Goal: Task Accomplishment & Management: Complete application form

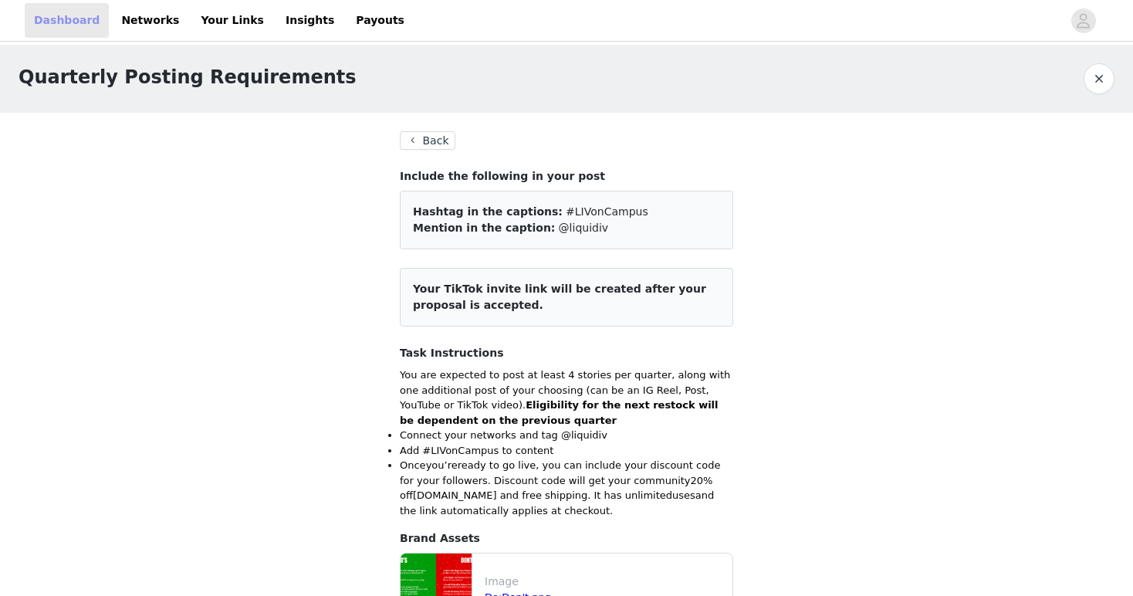
click at [73, 19] on link "Dashboard" at bounding box center [67, 20] width 84 height 35
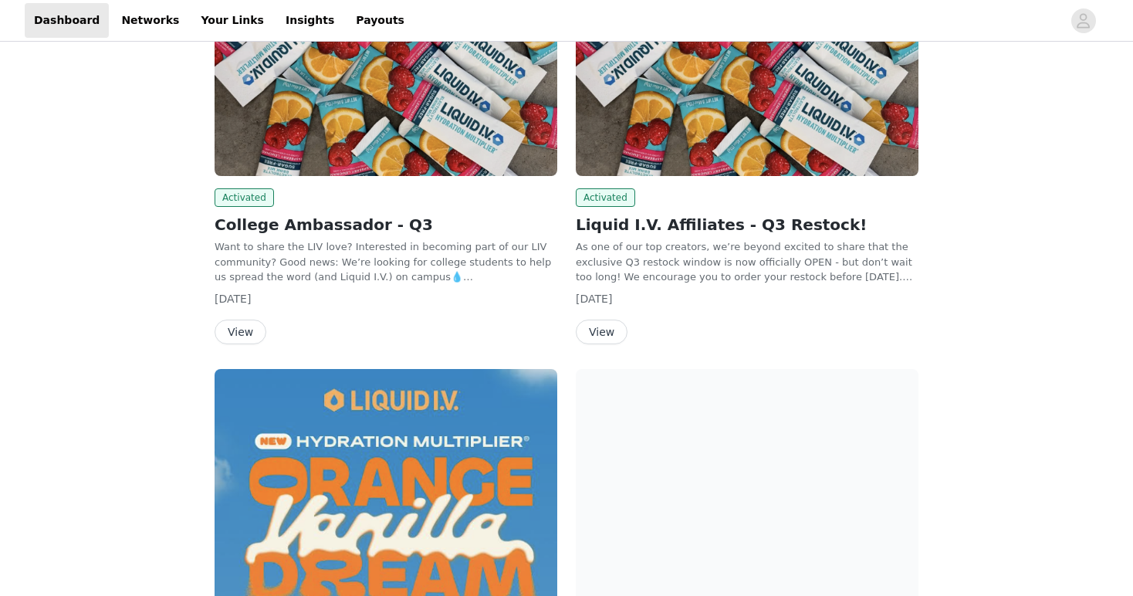
scroll to position [310, 0]
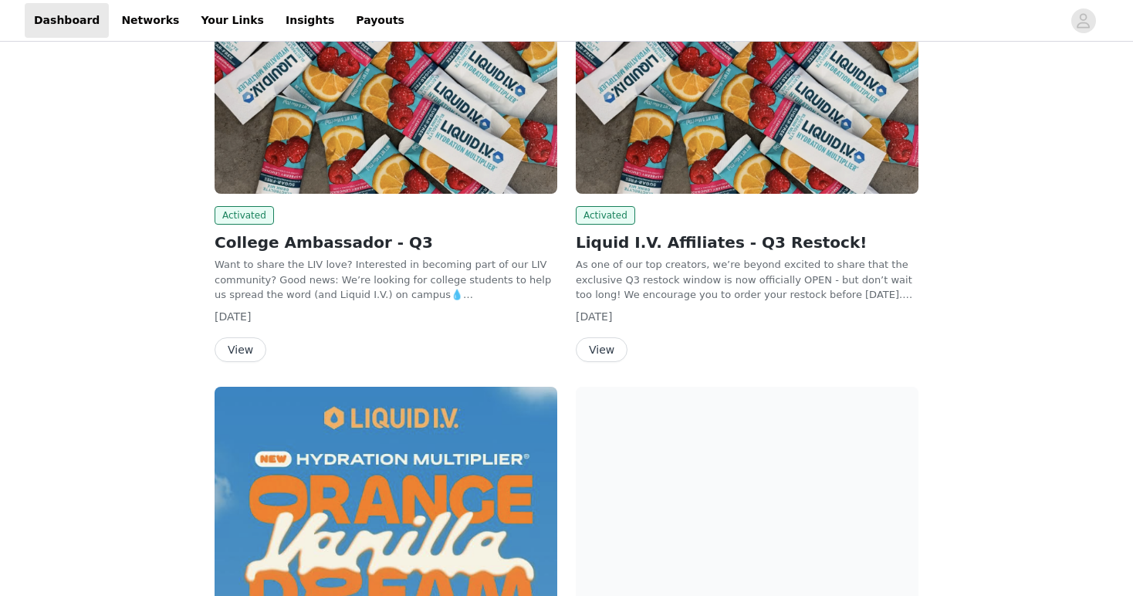
click at [617, 249] on h2 "Liquid I.V. Affiliates - Q3 Restock!" at bounding box center [747, 242] width 343 height 23
click at [602, 333] on div "Activated Liquid I.V. Affiliates - Q3 Restock! As one of our top creators, we’r…" at bounding box center [747, 284] width 343 height 156
click at [602, 350] on button "View" at bounding box center [602, 349] width 52 height 25
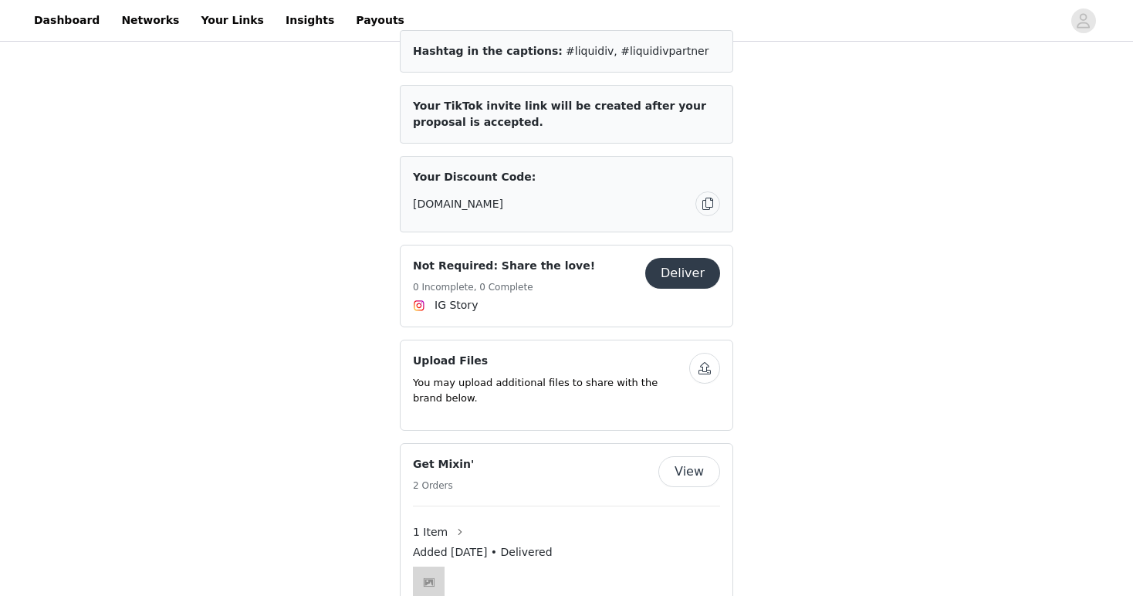
scroll to position [864, 0]
click at [693, 354] on button "button" at bounding box center [704, 369] width 31 height 31
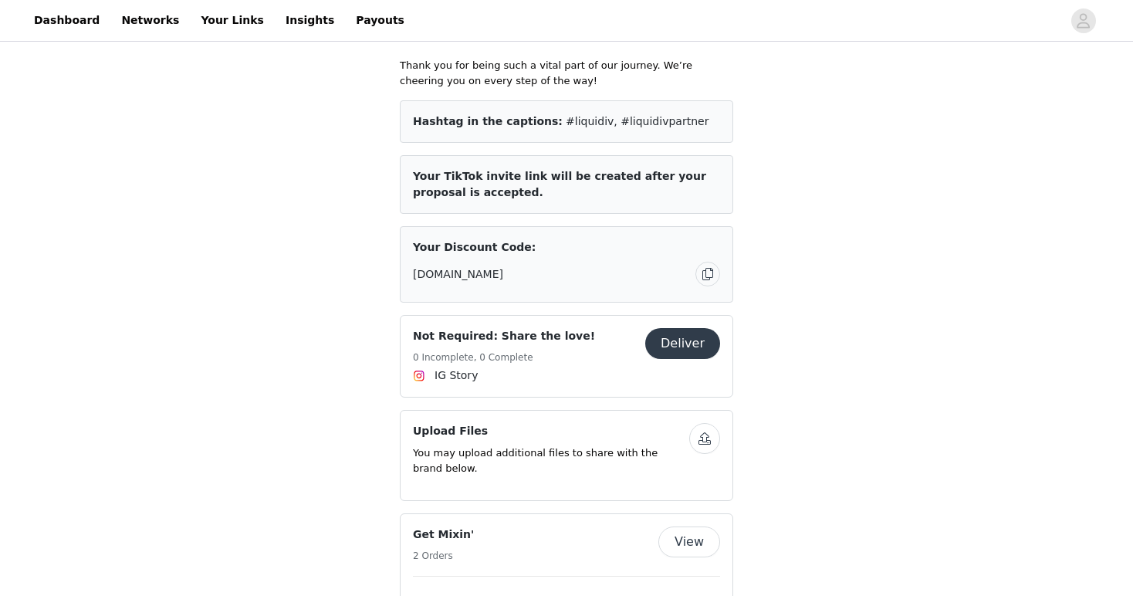
scroll to position [778, 0]
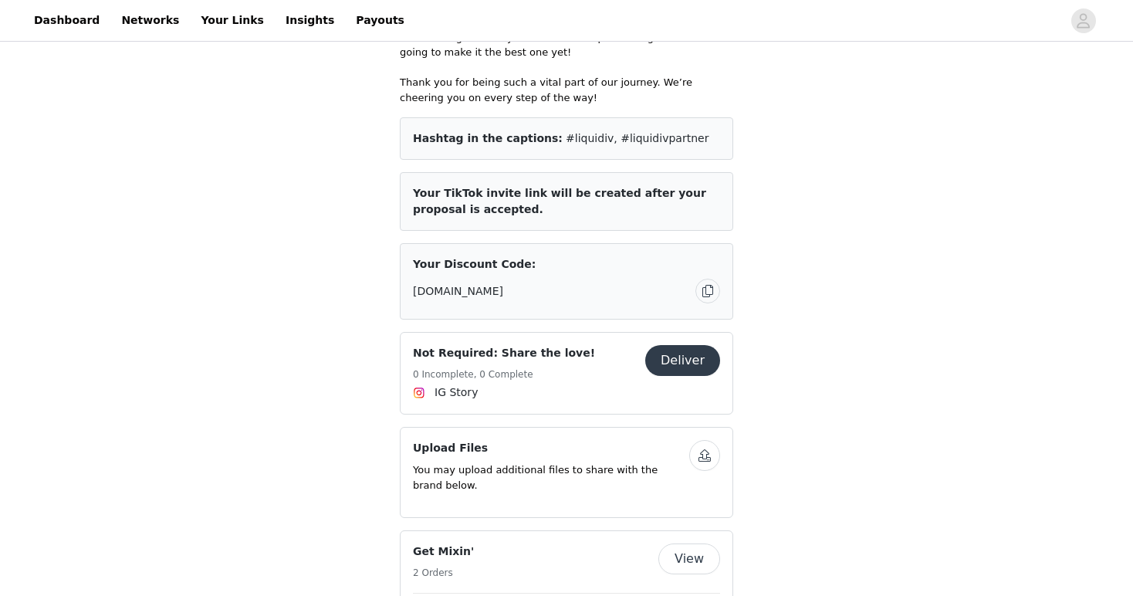
click at [667, 345] on button "Deliver" at bounding box center [682, 360] width 75 height 31
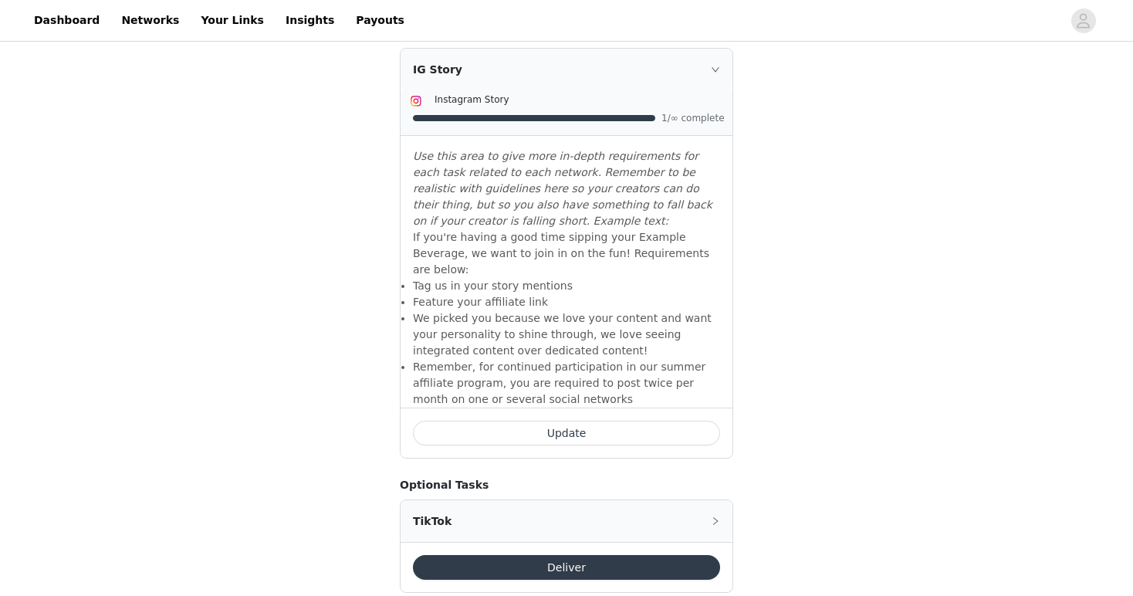
scroll to position [728, 0]
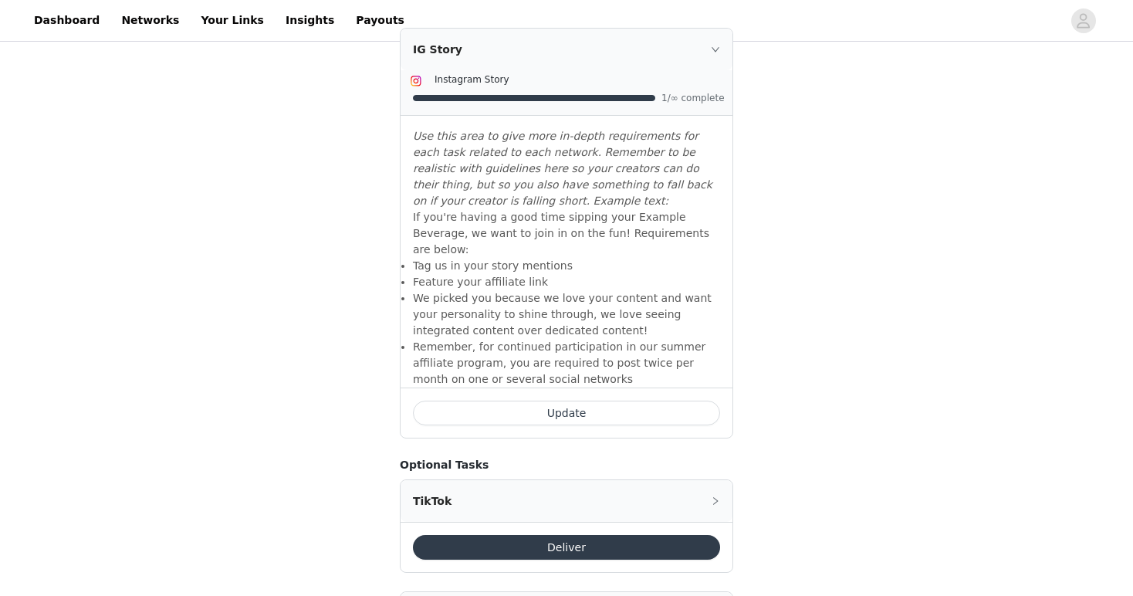
click at [643, 290] on li "We picked you because we love your content and want your personality to shine t…" at bounding box center [566, 314] width 307 height 49
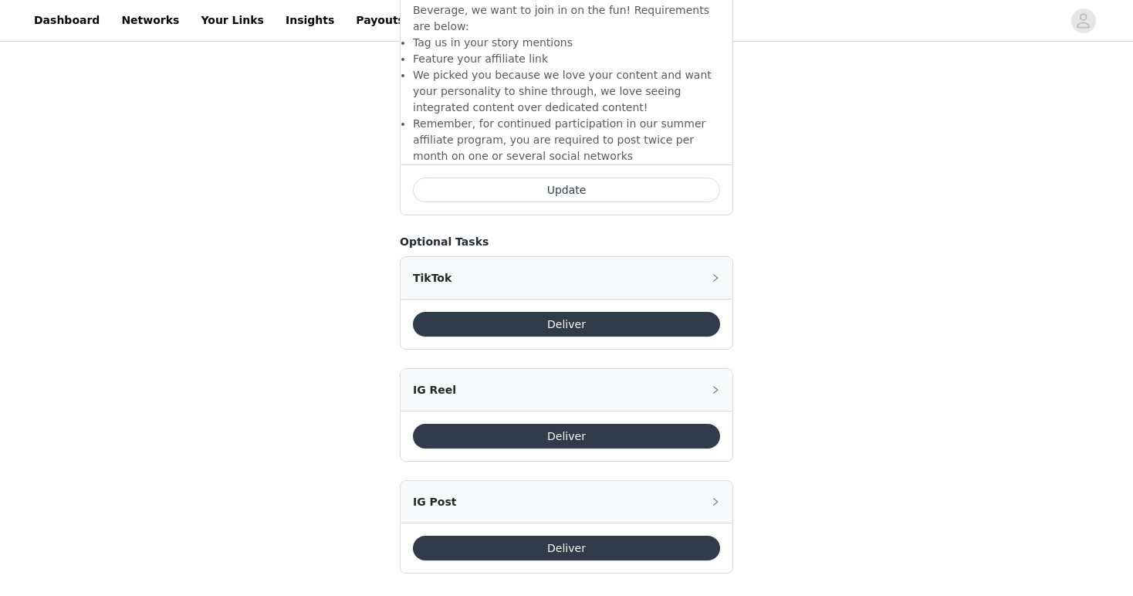
scroll to position [947, 0]
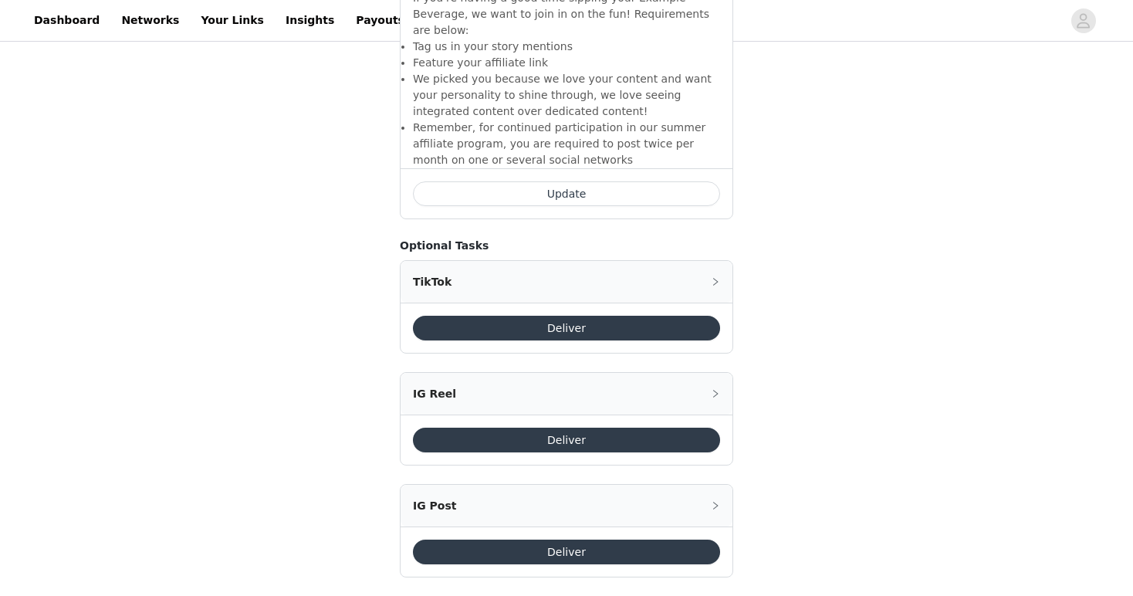
click at [506, 540] on button "Deliver" at bounding box center [566, 552] width 307 height 25
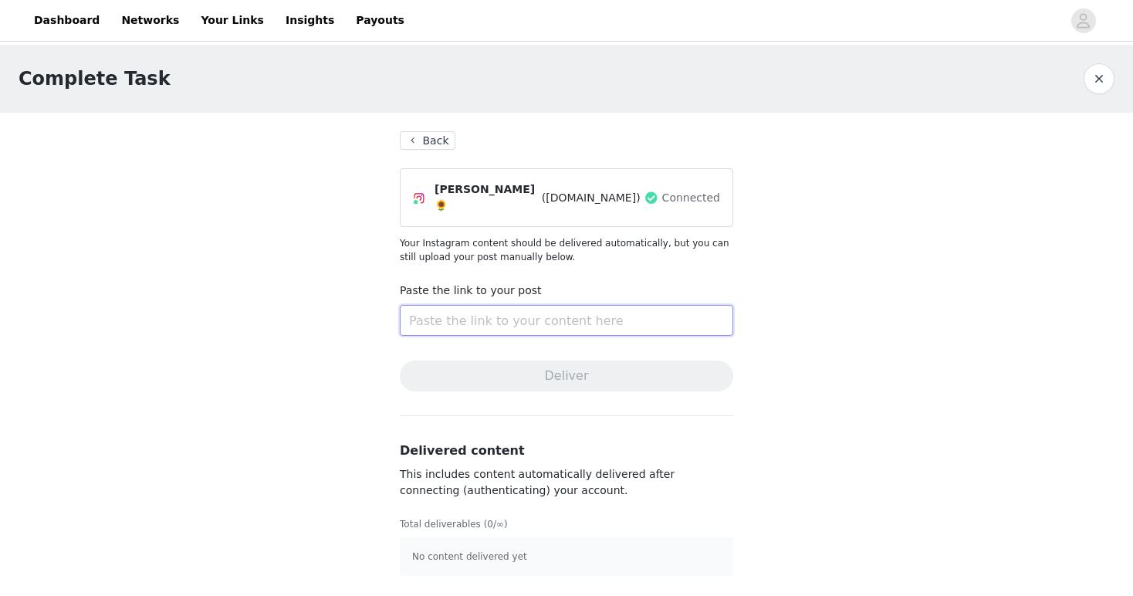
click at [515, 313] on input "text" at bounding box center [567, 320] width 334 height 31
paste input "[URL][DOMAIN_NAME]"
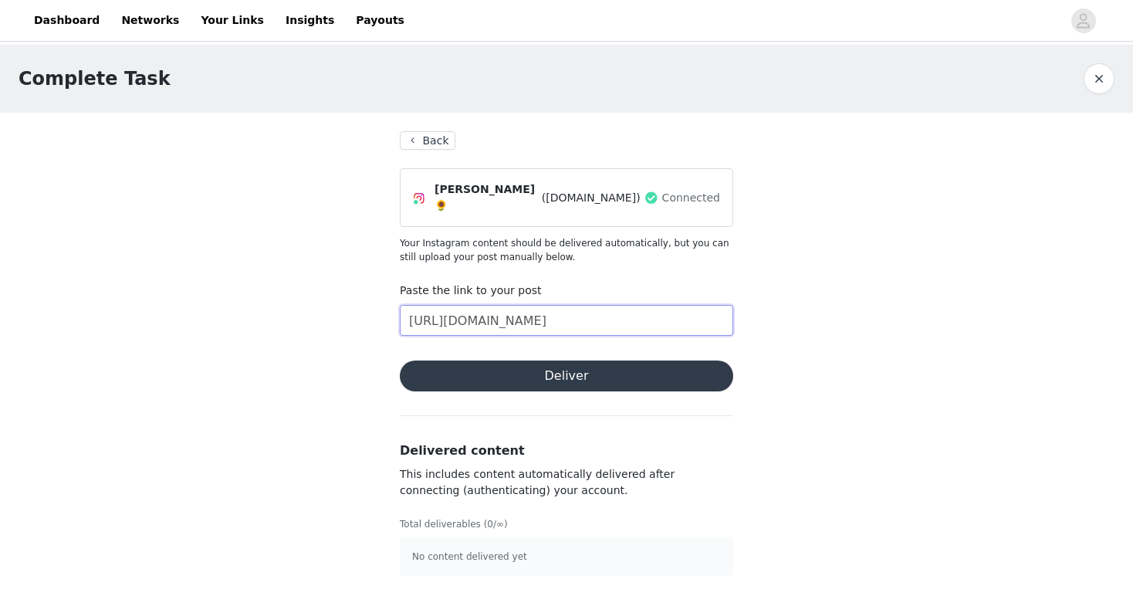
type input "[URL][DOMAIN_NAME]"
click at [459, 374] on button "Deliver" at bounding box center [567, 376] width 334 height 31
click at [412, 131] on button "Back" at bounding box center [428, 140] width 56 height 19
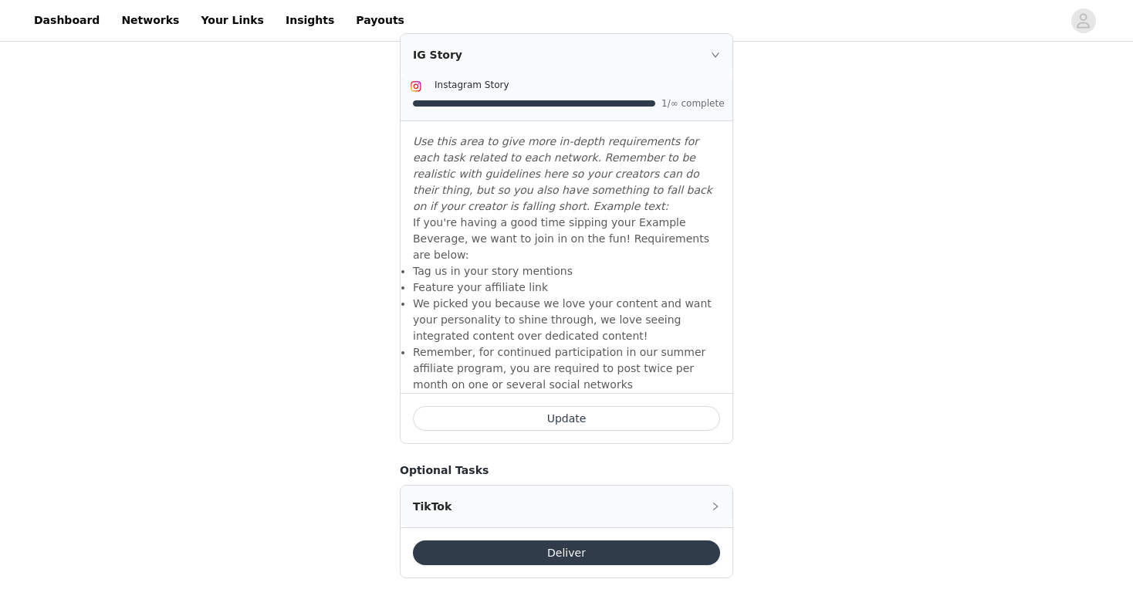
scroll to position [686, 0]
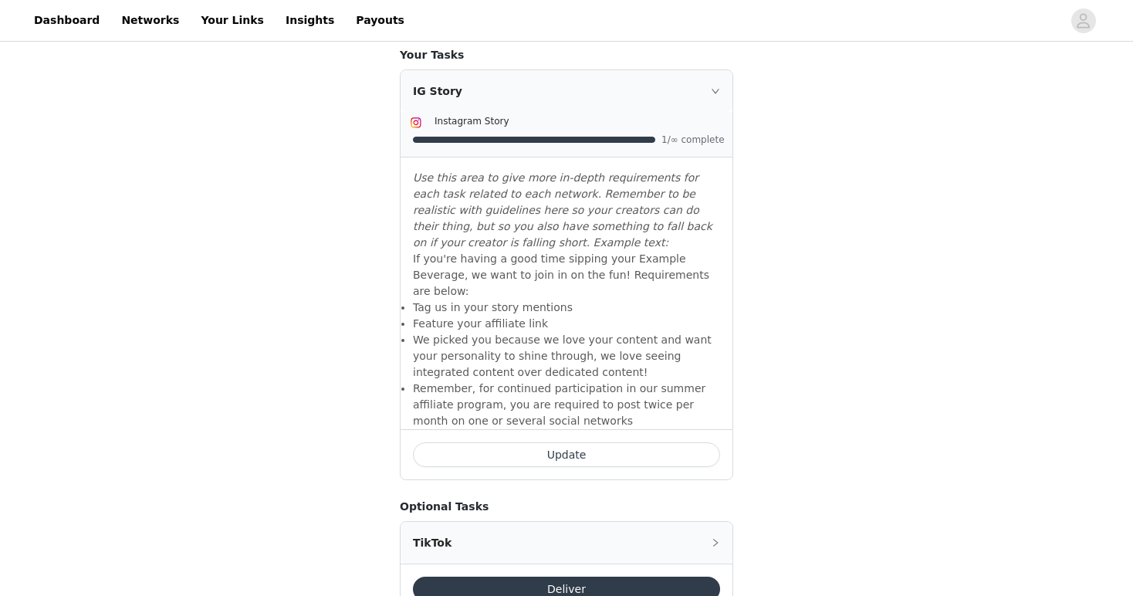
click at [529, 442] on button "Update" at bounding box center [566, 454] width 307 height 25
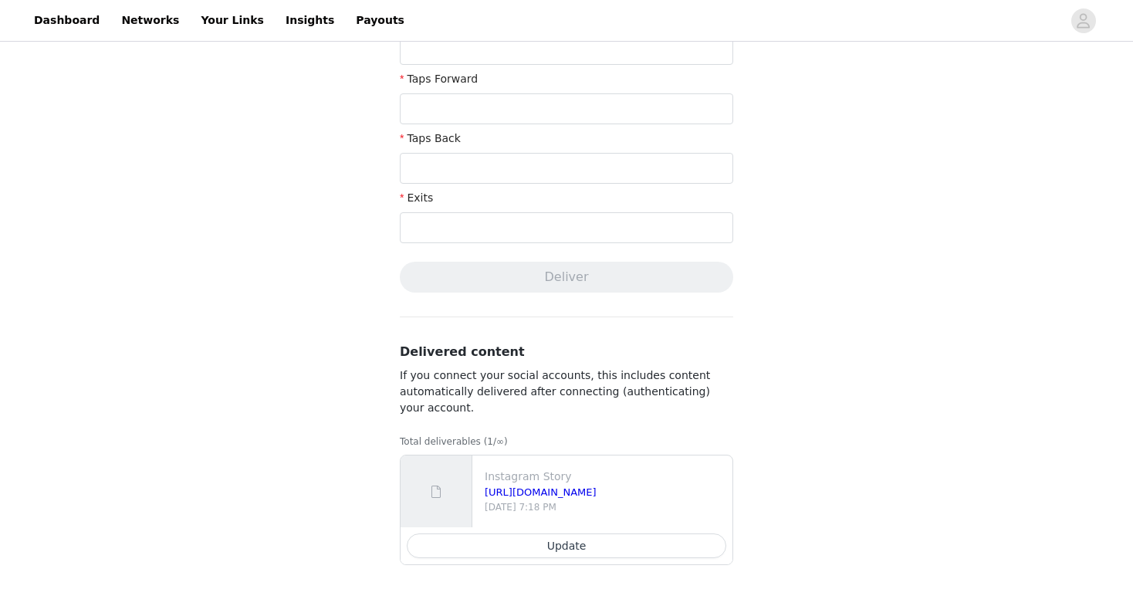
scroll to position [550, 0]
click at [515, 556] on button "Update" at bounding box center [567, 545] width 320 height 25
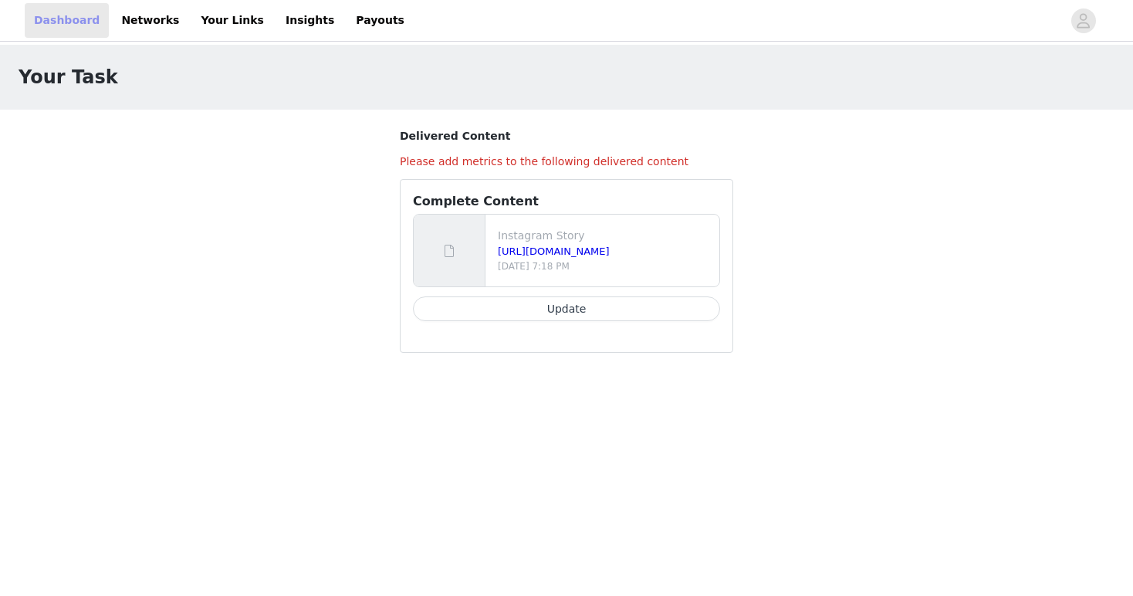
click at [66, 24] on link "Dashboard" at bounding box center [67, 20] width 84 height 35
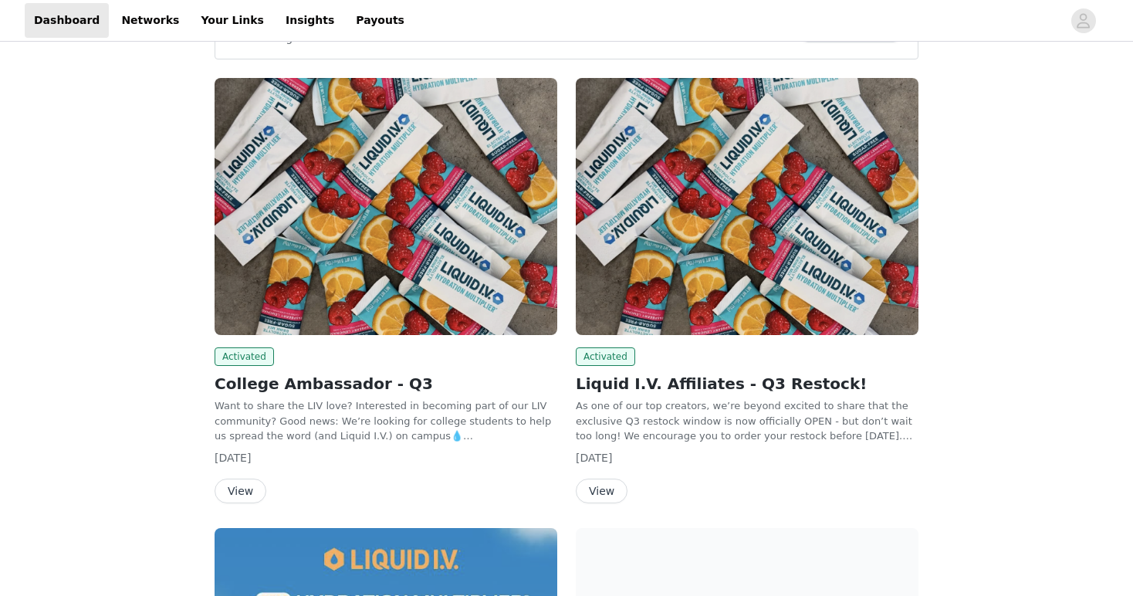
scroll to position [167, 0]
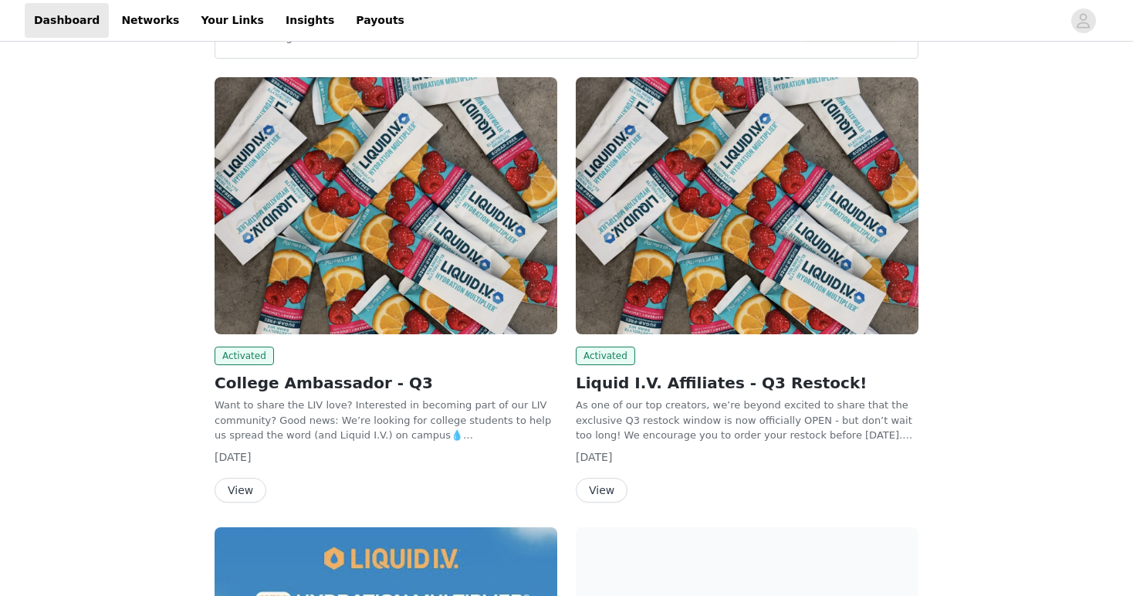
click at [601, 488] on button "View" at bounding box center [602, 490] width 52 height 25
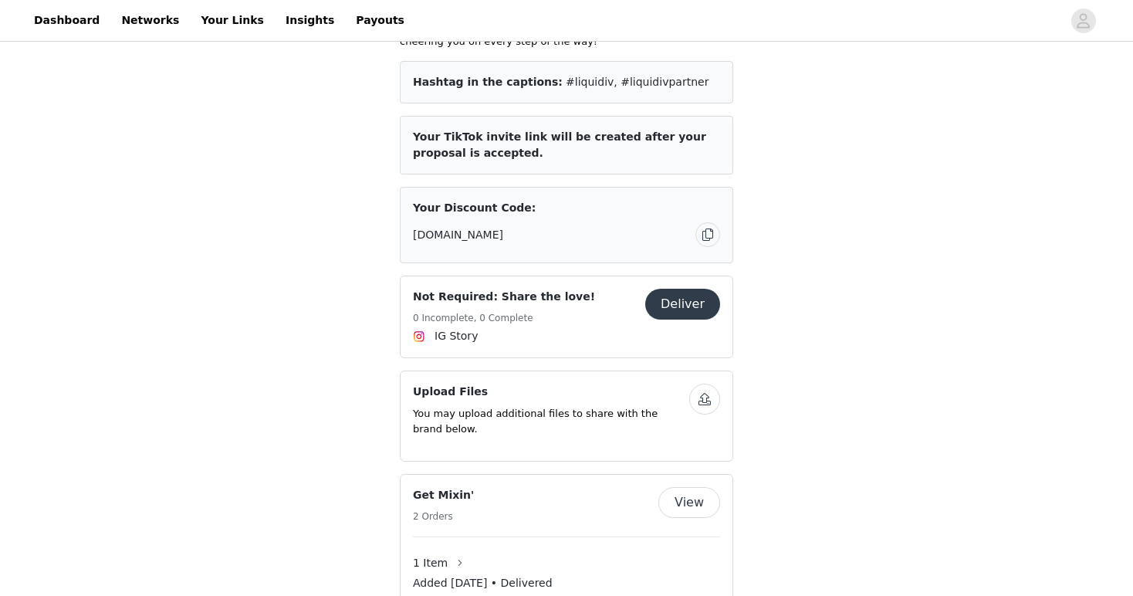
scroll to position [794, 0]
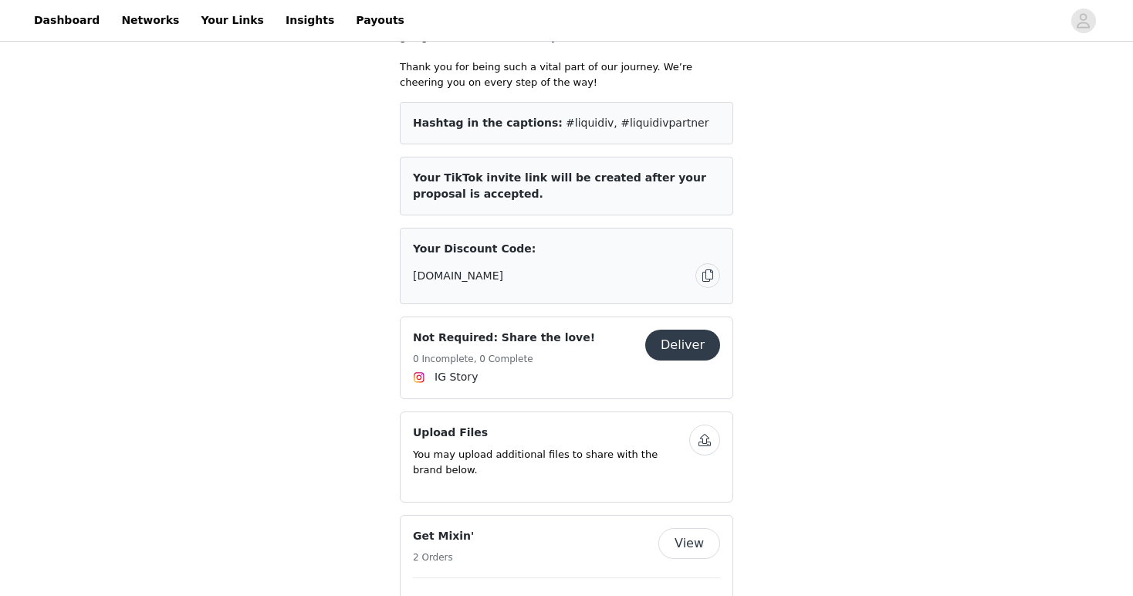
click at [506, 367] on span "IG Story" at bounding box center [566, 376] width 307 height 19
